Goal: Browse casually

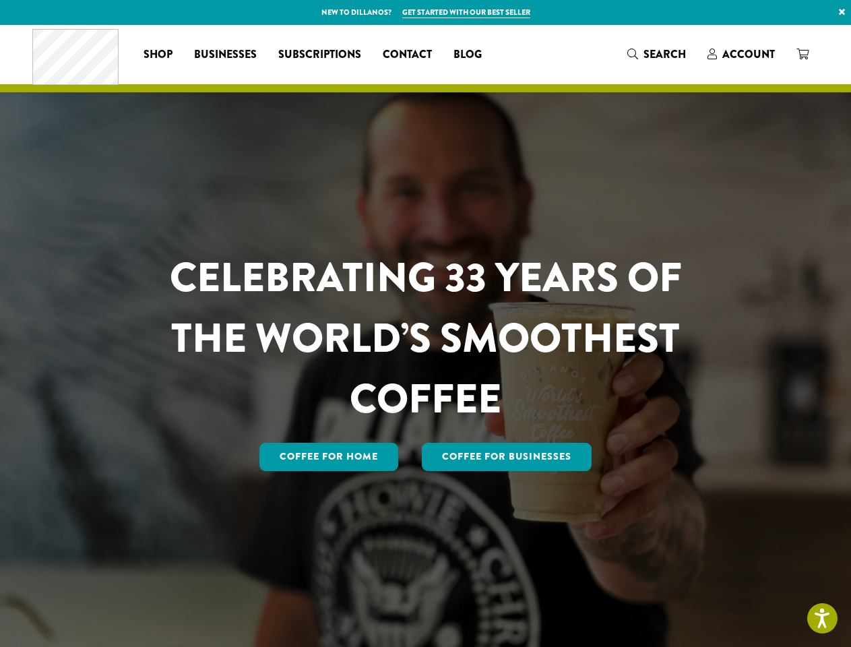
click at [425, 323] on h1 "CELEBRATING 33 YEARS OF THE WORLD’S SMOOTHEST COFFEE" at bounding box center [426, 338] width 592 height 182
click at [842, 12] on link "×" at bounding box center [842, 12] width 18 height 24
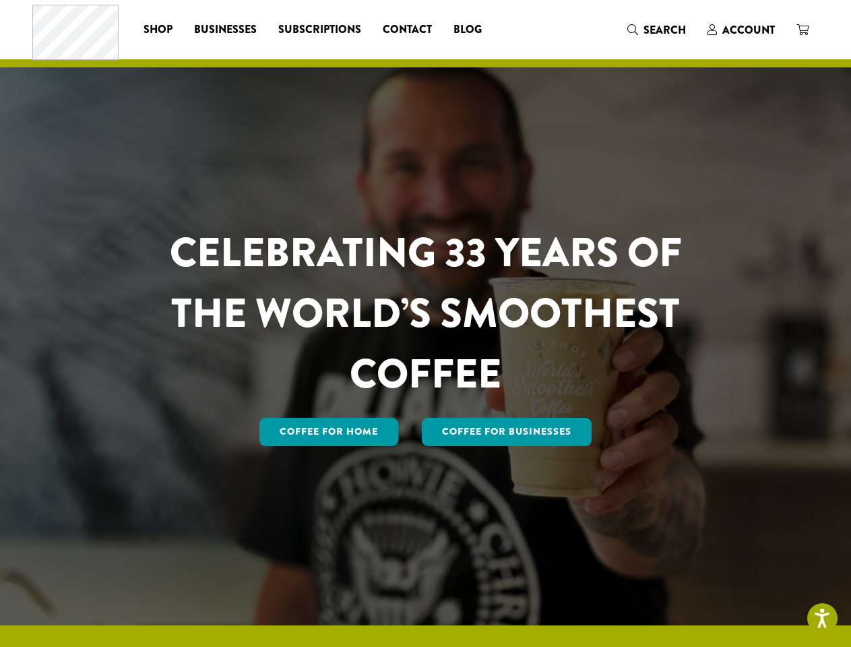
click at [657, 55] on div "Coffee All Coffees Best Sellers Blends Single Origins Dillanos Limited Organic …" at bounding box center [425, 30] width 787 height 56
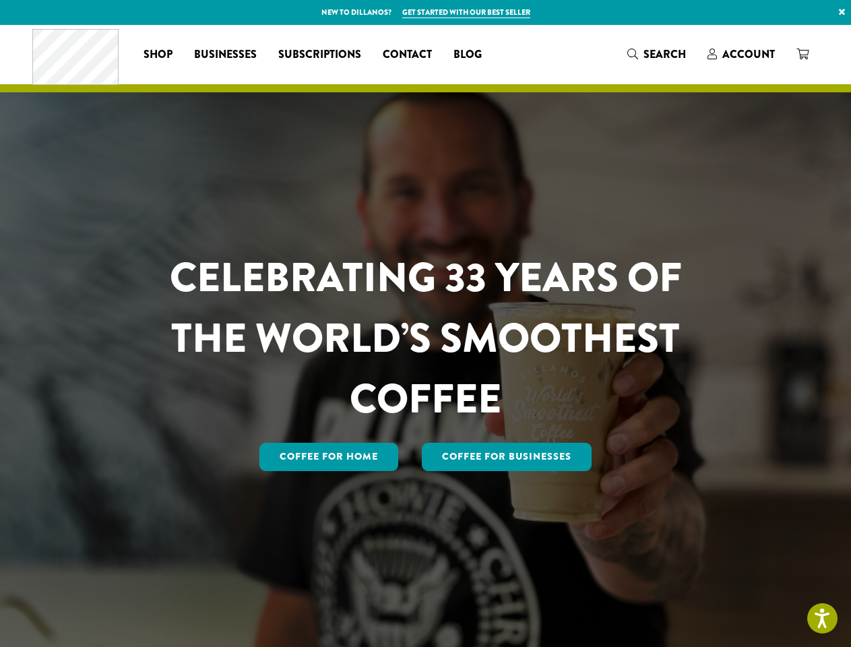
click at [425, 323] on h1 "CELEBRATING 33 YEARS OF THE WORLD’S SMOOTHEST COFFEE" at bounding box center [426, 338] width 592 height 182
click at [842, 12] on link "×" at bounding box center [842, 12] width 18 height 24
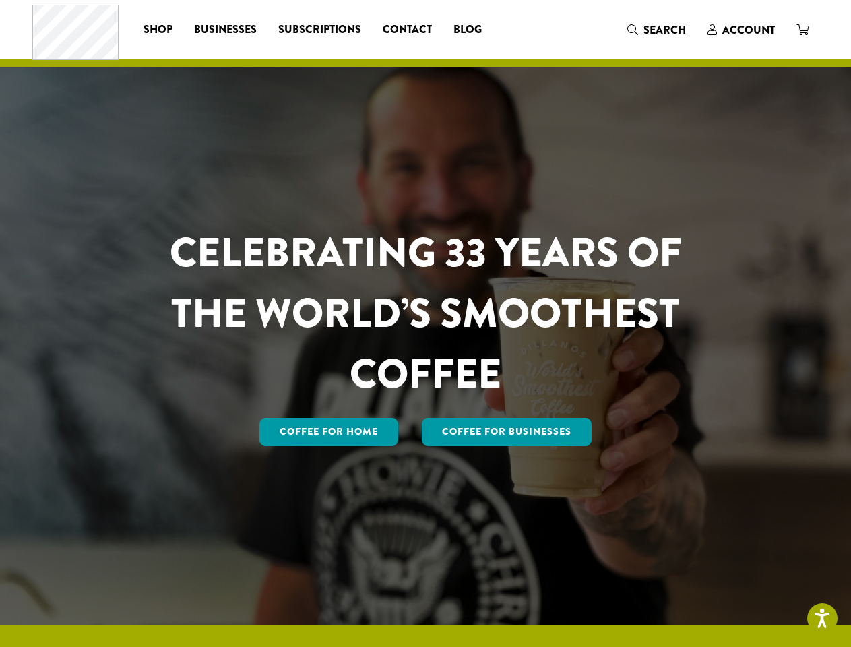
click at [657, 55] on div "Coffee All Coffees Best Sellers Blends Single Origins Dillanos Limited Organic …" at bounding box center [425, 30] width 787 height 56
